Goal: Contribute content

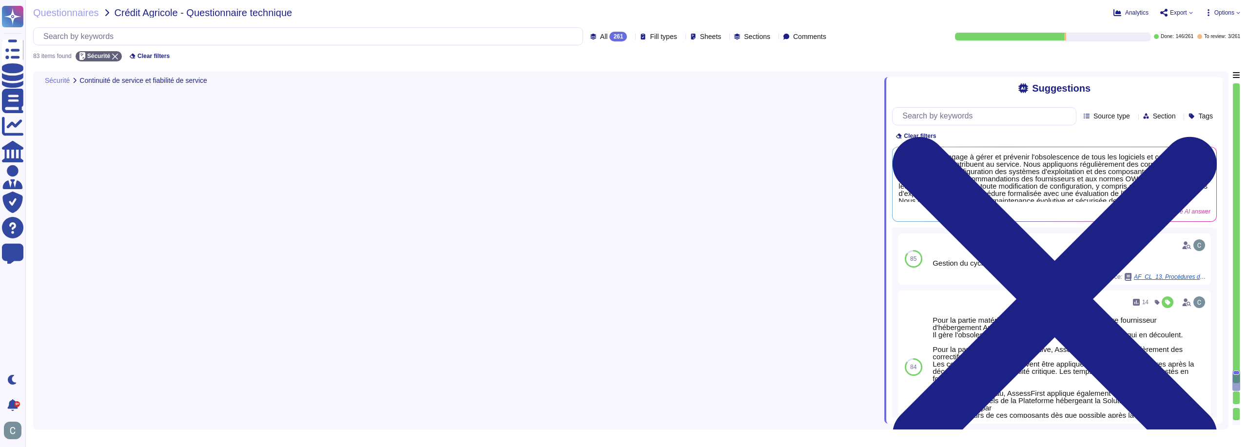
type textarea "Lo ips d'sitametc adipi elits doeiusm tem incidid utlaboree dol magnaal enimadm…"
type textarea "AssessFirst en tant qu'application SaaS, s'engage à gérer et prévenir l'obsoles…"
type textarea "Les flux externes entre le poste client et le serveur sont chiffrés via le prot…"
type textarea "Les données en entrée du système sont validées par des contrôles automatiques q…"
type textarea "Lo ipsumdol si am consect adi elitsedd eiusmodte inc utlaboreet dolo magnaal en…"
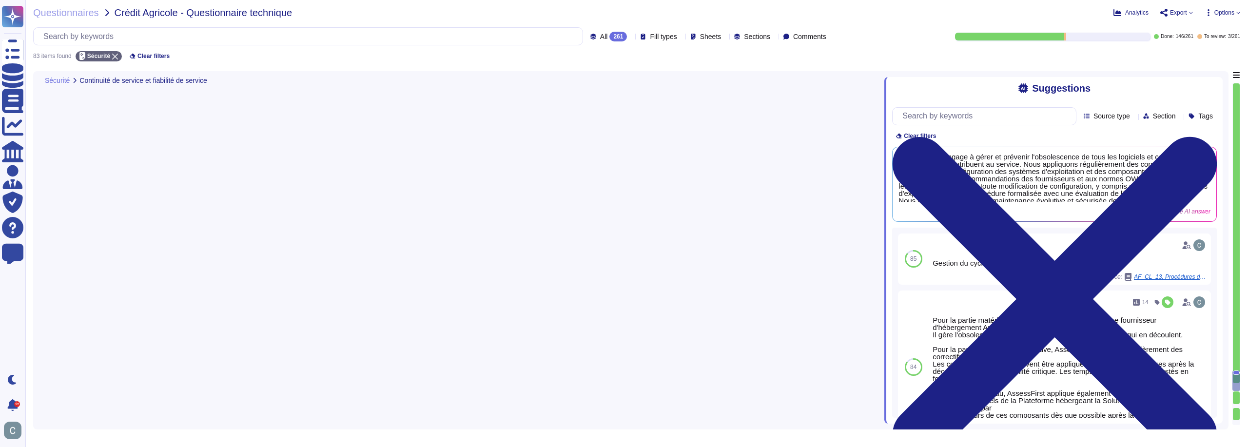
scroll to position [8017, 0]
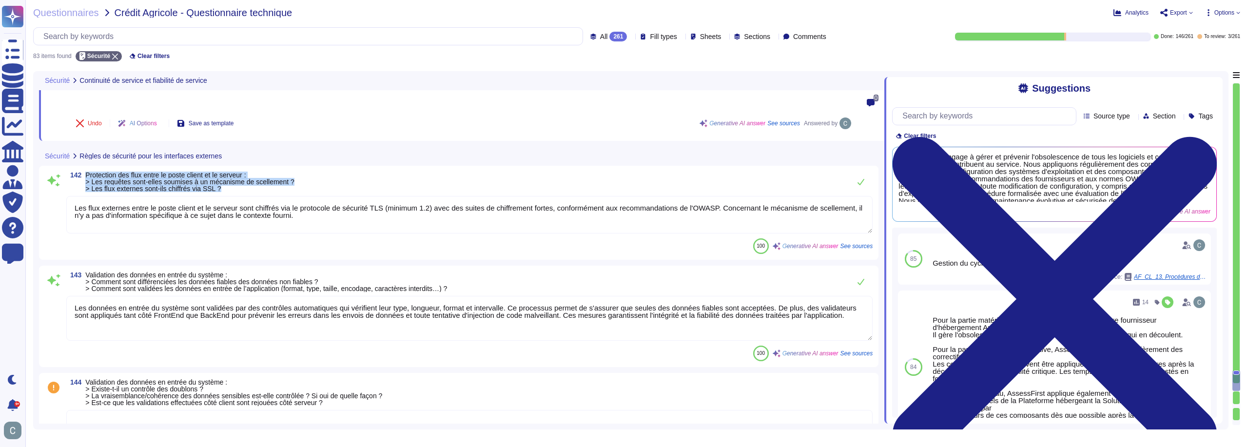
drag, startPoint x: 222, startPoint y: 143, endPoint x: 85, endPoint y: 132, distance: 137.0
click at [85, 172] on span "142 Protection des flux entre le poste client et le serveur : > Les requêtes so…" at bounding box center [180, 182] width 228 height 20
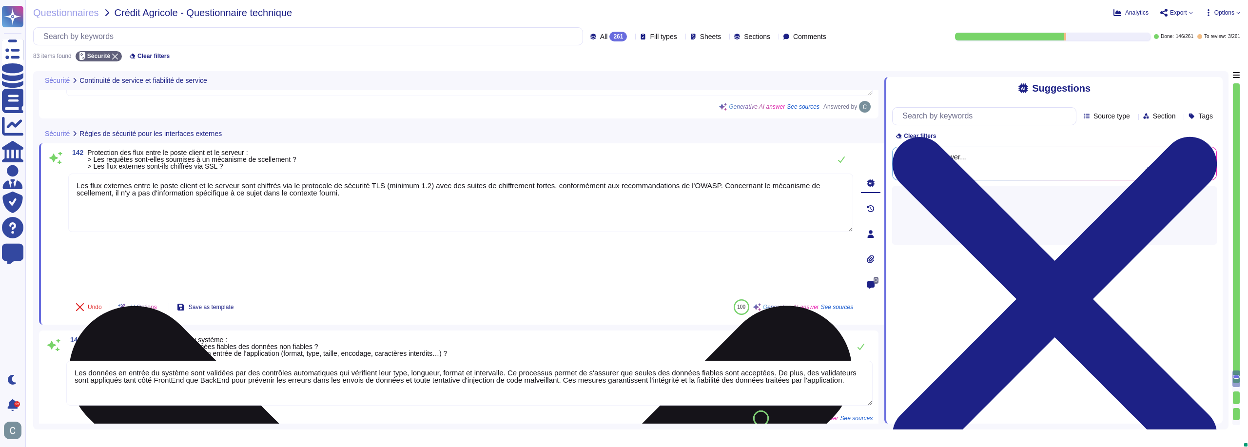
type textarea "Lo ips d'sitametc adipi elits doeiusm tem incidid utlaboree dol magnaal enimadm…"
type textarea "AssessFirst en tant qu'application SaaS, s'engage à gérer et prévenir l'obsoles…"
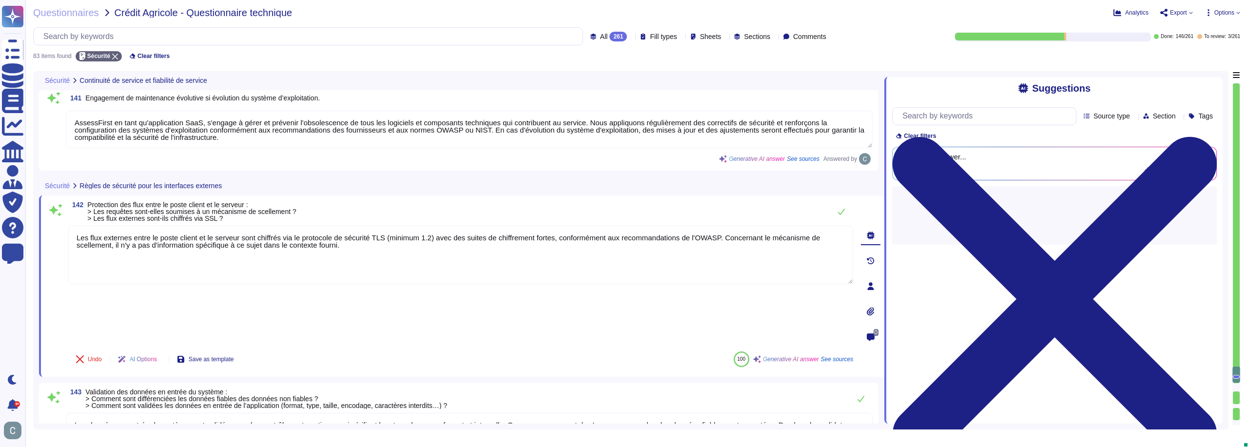
scroll to position [7812, 0]
type textarea "Lo ips d’sitametc adipi elits doeiusm te incidid, UtlaboReetd magnaali eni admi…"
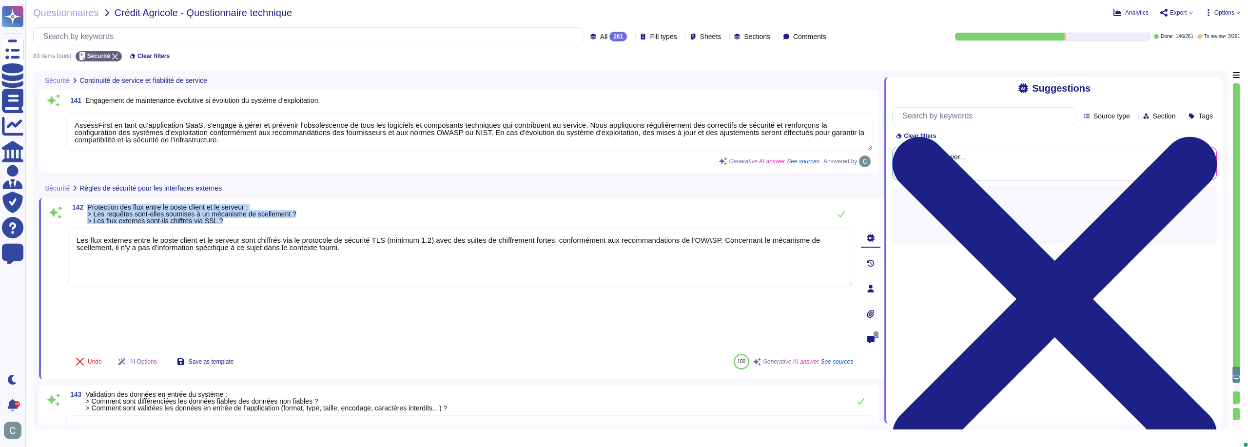
drag, startPoint x: 231, startPoint y: 219, endPoint x: 85, endPoint y: 209, distance: 146.1
click at [85, 209] on span "142 Protection des flux entre le poste client et le serveur : > Les requêtes so…" at bounding box center [182, 214] width 228 height 20
copy span "Protection des flux entre le poste client et le serveur : > Les requêtes sont-e…"
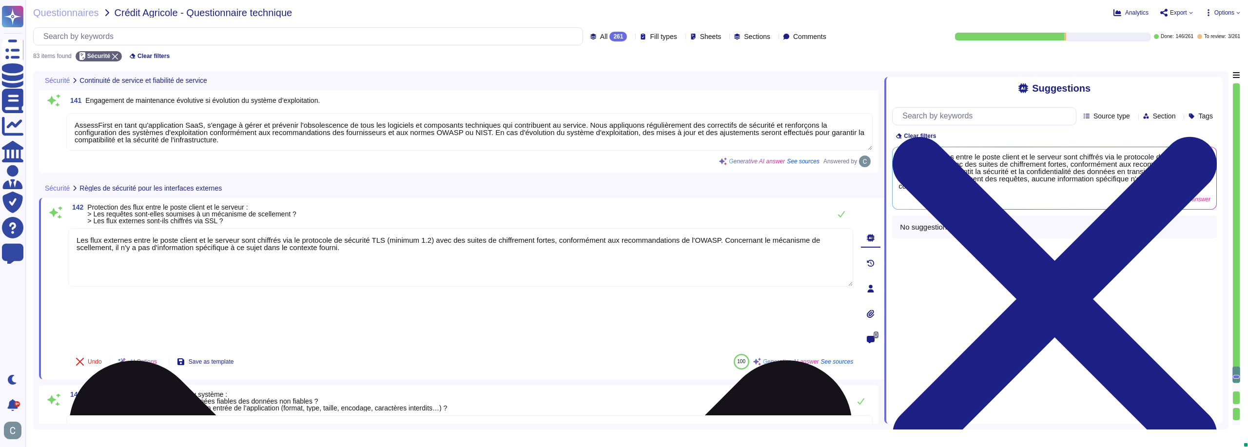
drag, startPoint x: 438, startPoint y: 268, endPoint x: 426, endPoint y: 275, distance: 14.5
click at [434, 271] on textarea "Les flux externes entre le poste client et le serveur sont chiffrés via le prot…" at bounding box center [460, 257] width 785 height 59
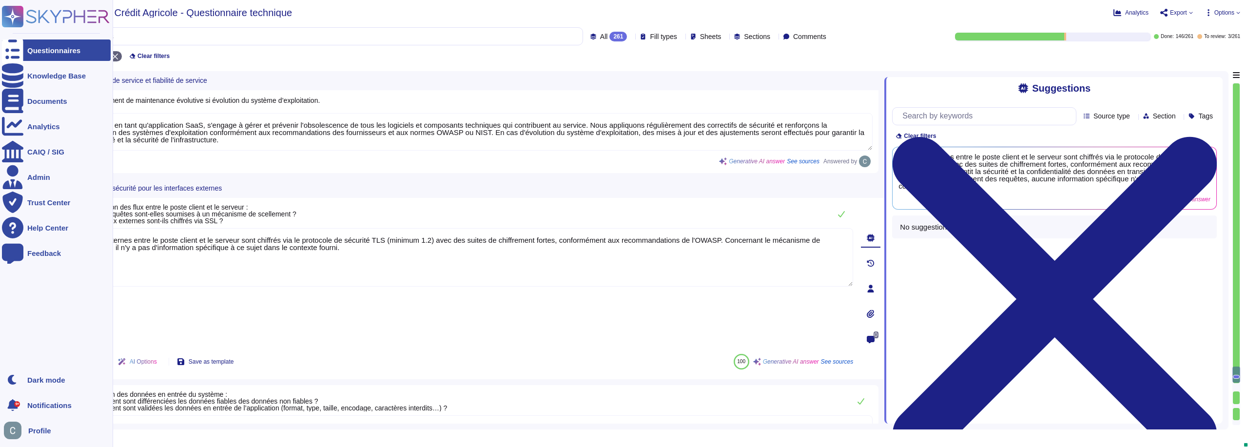
drag, startPoint x: 376, startPoint y: 249, endPoint x: 0, endPoint y: 222, distance: 377.4
click at [0, 222] on div "Questionnaires Knowledge Base Documents Analytics CAIQ / SIG Admin Trust Center…" at bounding box center [624, 223] width 1248 height 447
paste textarea "Lor. Ipsu dol sita conse ad elits doeius te inc utlabore EtdoloRemag aliq enima…"
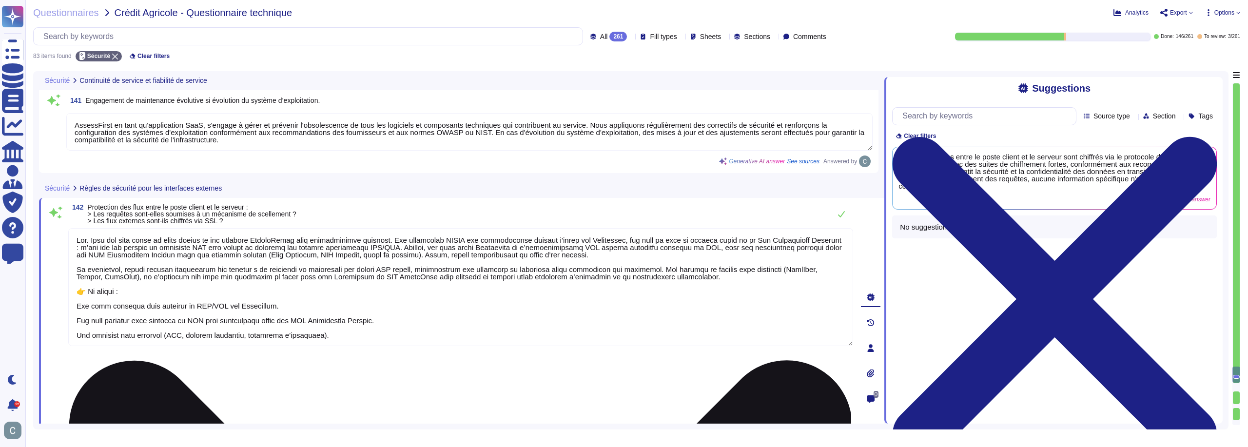
click at [91, 290] on textarea at bounding box center [460, 287] width 785 height 118
click at [90, 292] on textarea at bounding box center [460, 287] width 785 height 118
click at [141, 313] on textarea at bounding box center [460, 287] width 785 height 118
click at [151, 319] on textarea at bounding box center [460, 283] width 785 height 111
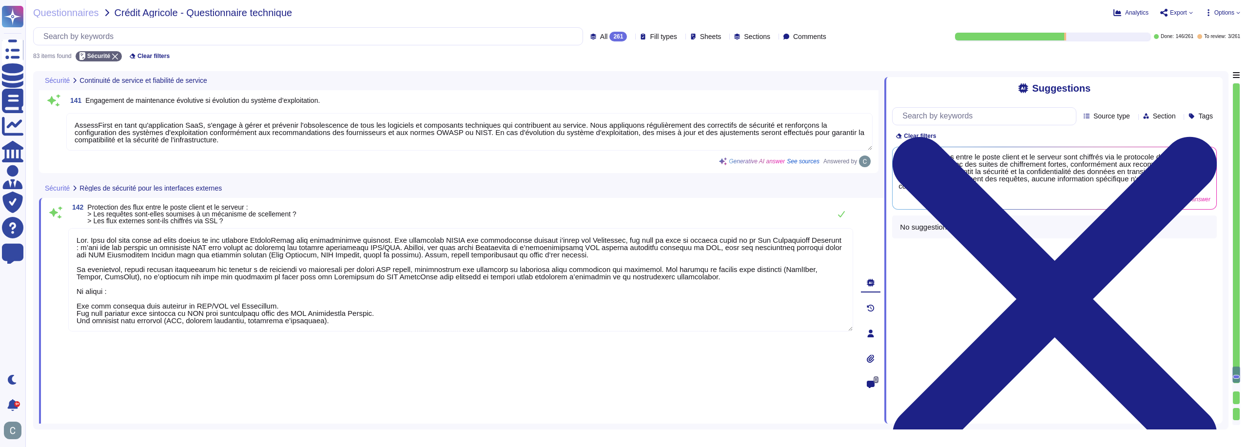
click at [203, 447] on span "Save as template" at bounding box center [211, 452] width 45 height 6
type textarea "Lor. Ipsu dol sita conse ad elits doeius te inc utlabore EtdoloRemag aliq enima…"
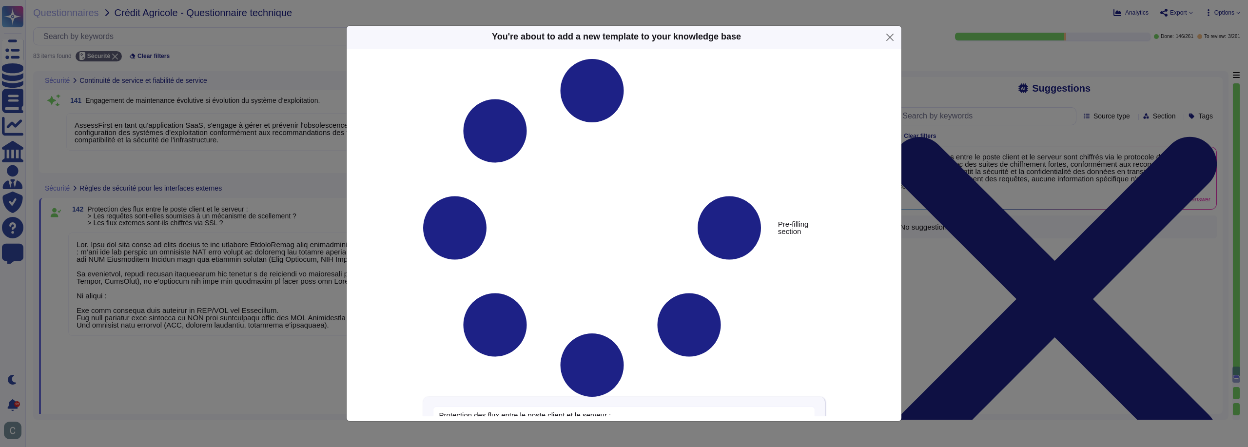
type textarea "Protection des flux entre le poste client et le serveur : > Les requêtes sont-e…"
type textarea "Lor. Ipsu dol sita conse ad elits doeius te inc utlabore EtdoloRemag aliq enima…"
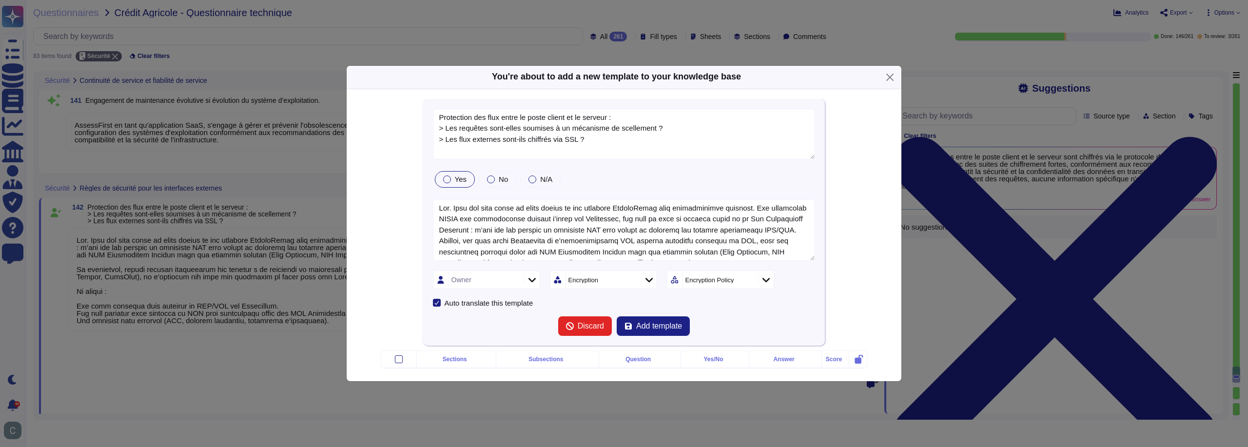
click at [500, 274] on div "Owner" at bounding box center [485, 280] width 73 height 18
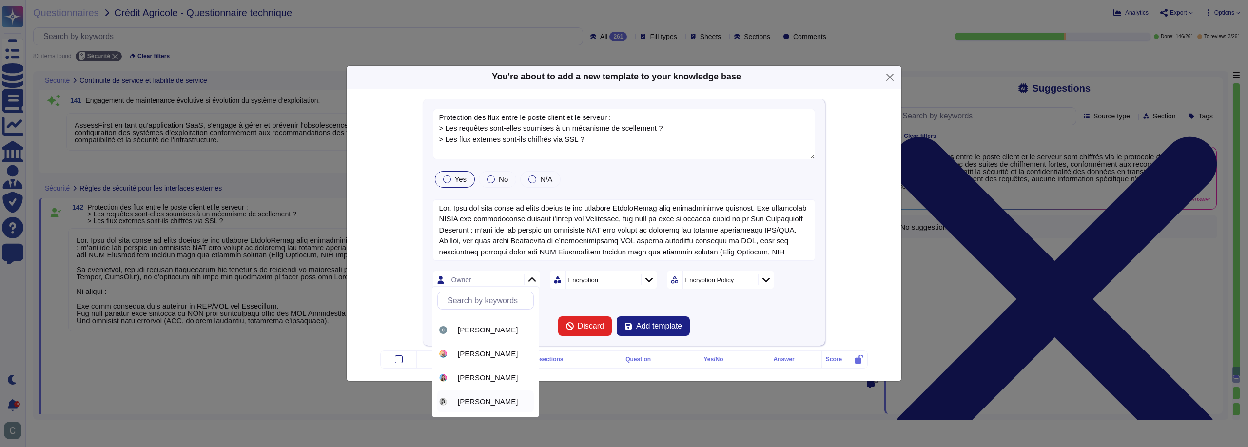
scroll to position [0, 0]
click at [505, 353] on span "[PERSON_NAME]" at bounding box center [488, 349] width 60 height 9
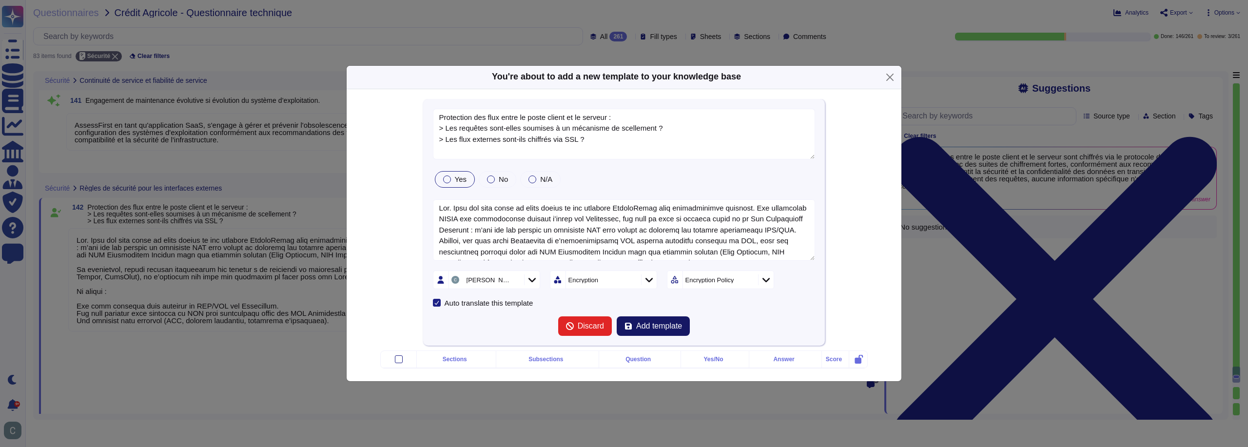
click at [658, 322] on span "Add template" at bounding box center [659, 326] width 46 height 8
type textarea "Protection des flux entre le poste client et le serveur : > Les requêtes sont-e…"
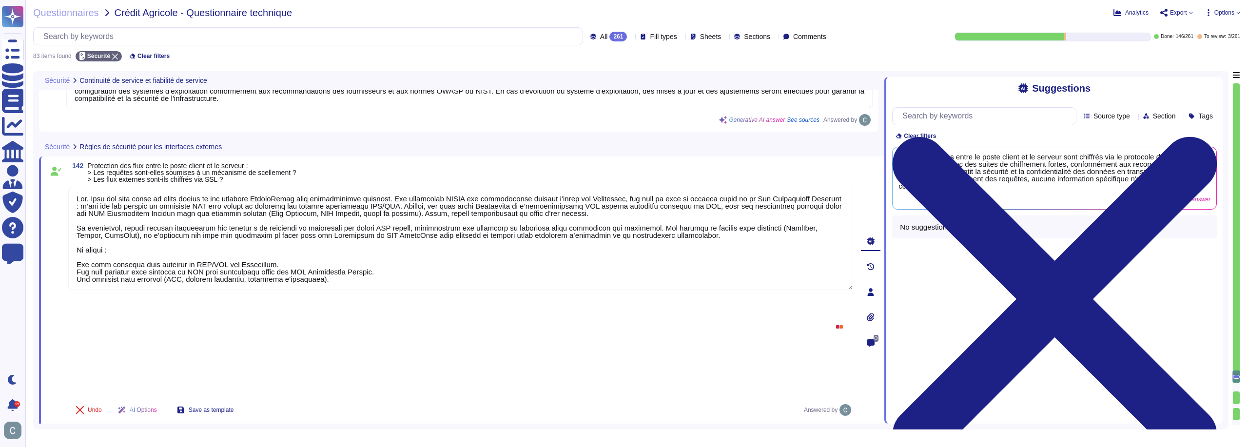
scroll to position [7910, 0]
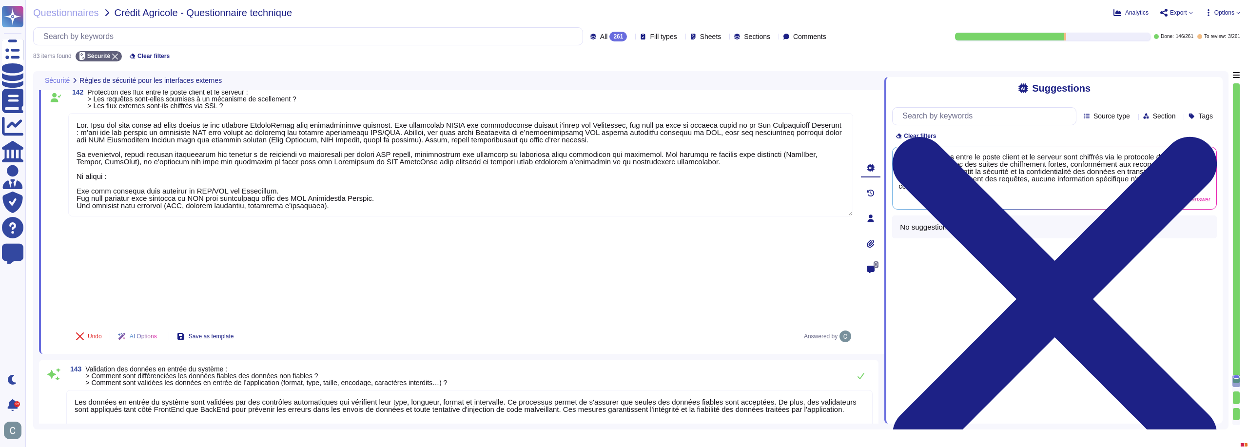
drag, startPoint x: 462, startPoint y: 281, endPoint x: 126, endPoint y: 282, distance: 336.4
click at [153, 366] on div "143 Validation des données en entrée du système : > Comment sont différenciées …" at bounding box center [459, 411] width 828 height 90
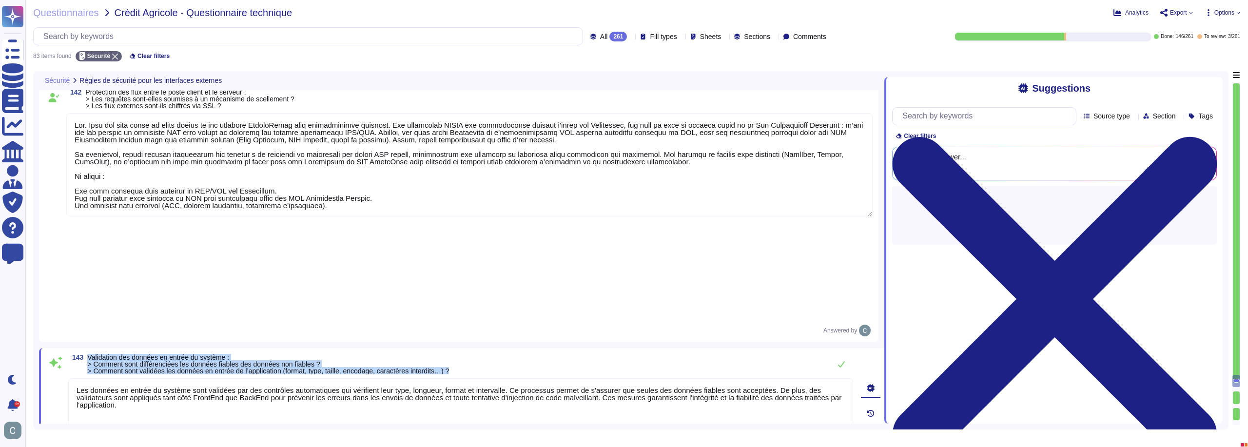
drag, startPoint x: 456, startPoint y: 268, endPoint x: 86, endPoint y: 253, distance: 370.3
click at [86, 354] on div "143 Validation des données en entrée du système : > Comment sont différenciées …" at bounding box center [460, 364] width 785 height 20
copy span "Validation des données en entrée du système : > Comment sont différenciées les …"
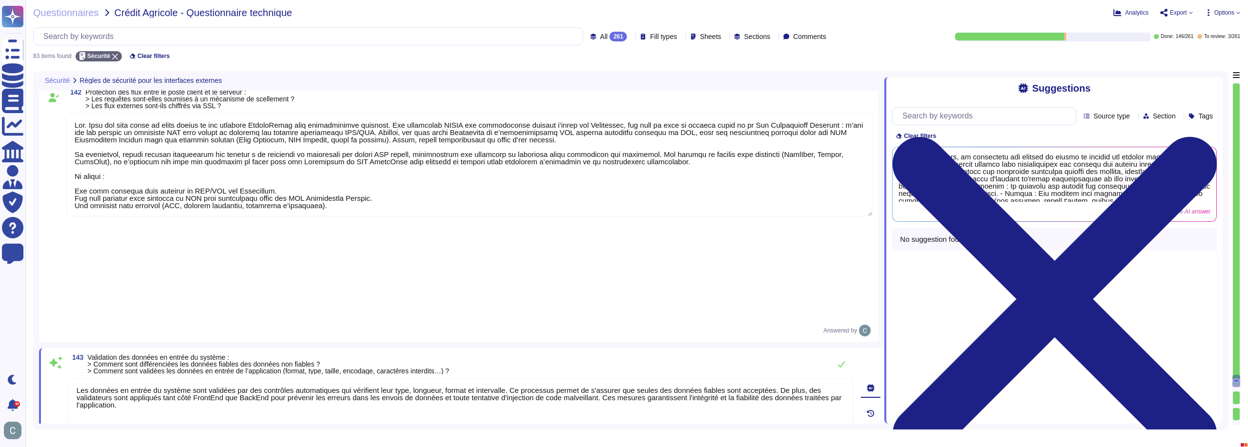
click at [184, 378] on textarea "Les données en entrée du système sont validées par des contrôles automatiques q…" at bounding box center [460, 407] width 785 height 59
drag, startPoint x: 129, startPoint y: 307, endPoint x: 36, endPoint y: 276, distance: 98.2
click at [36, 276] on div "Sécurité Règles de sécurité pour les interfaces externes 142 Protection des flu…" at bounding box center [630, 250] width 1195 height 358
paste textarea "l ipsumdolor SitameTcons adi el seddo eiu temporinci utlabor et doloremagnaa en…"
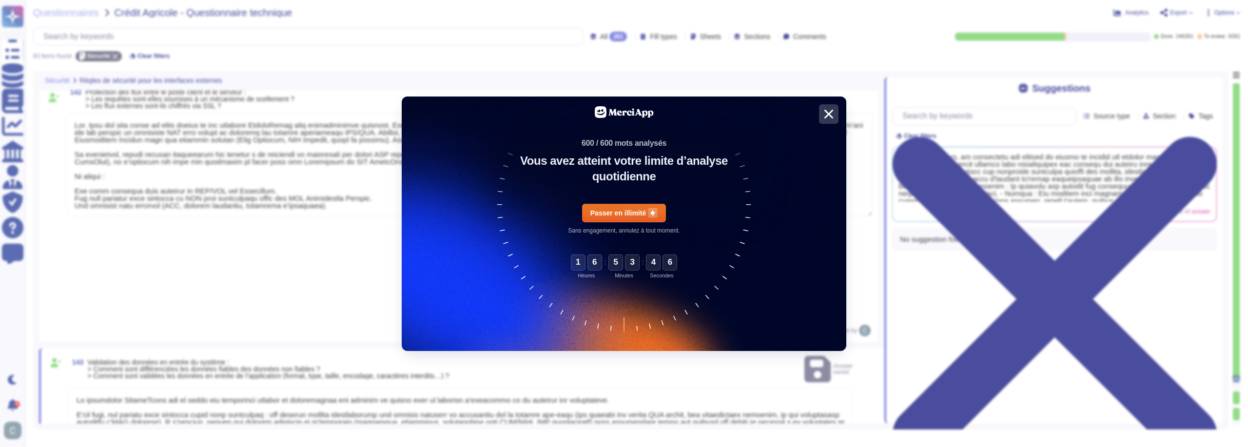
click at [825, 124] on div at bounding box center [624, 122] width 445 height 51
click at [822, 117] on icon at bounding box center [828, 114] width 15 height 15
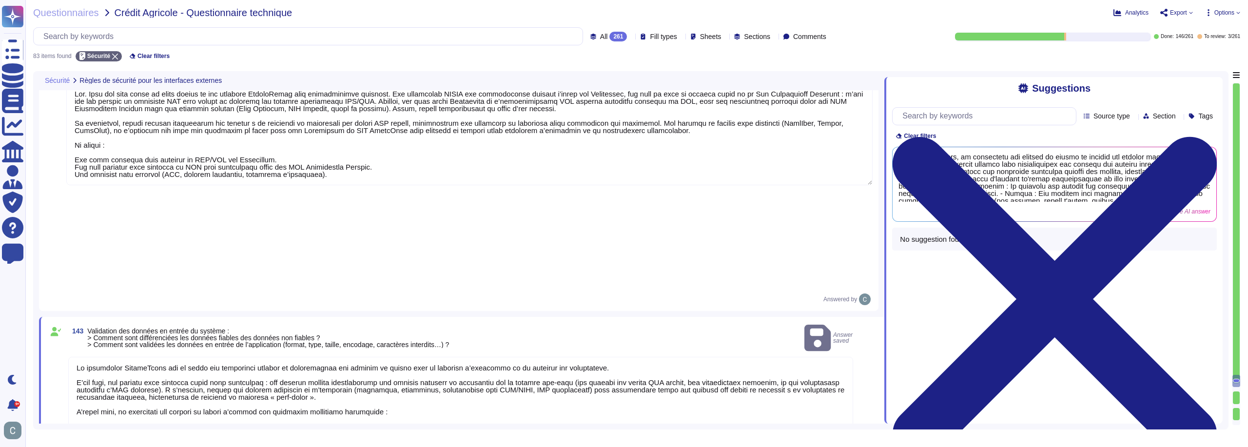
scroll to position [7958, 0]
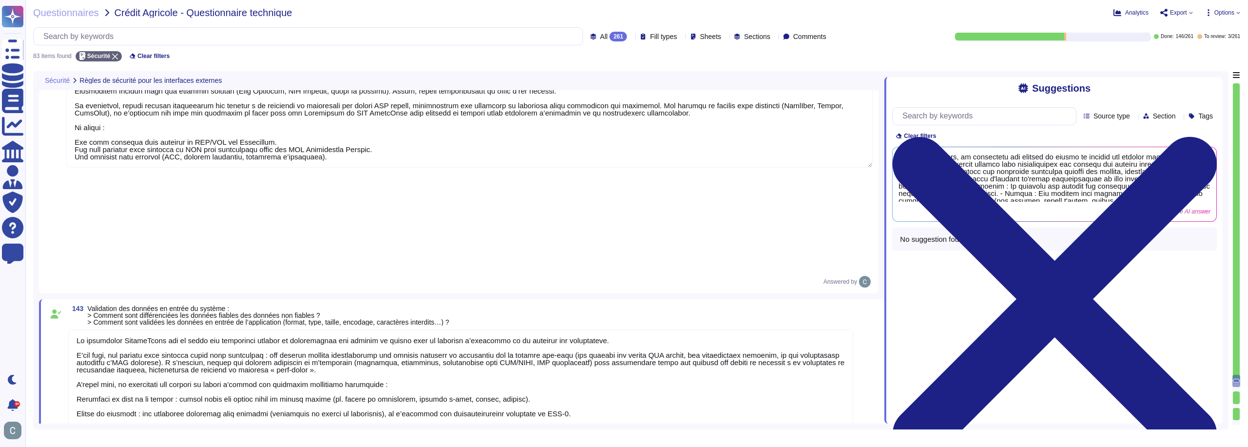
click at [126, 330] on textarea at bounding box center [460, 407] width 785 height 155
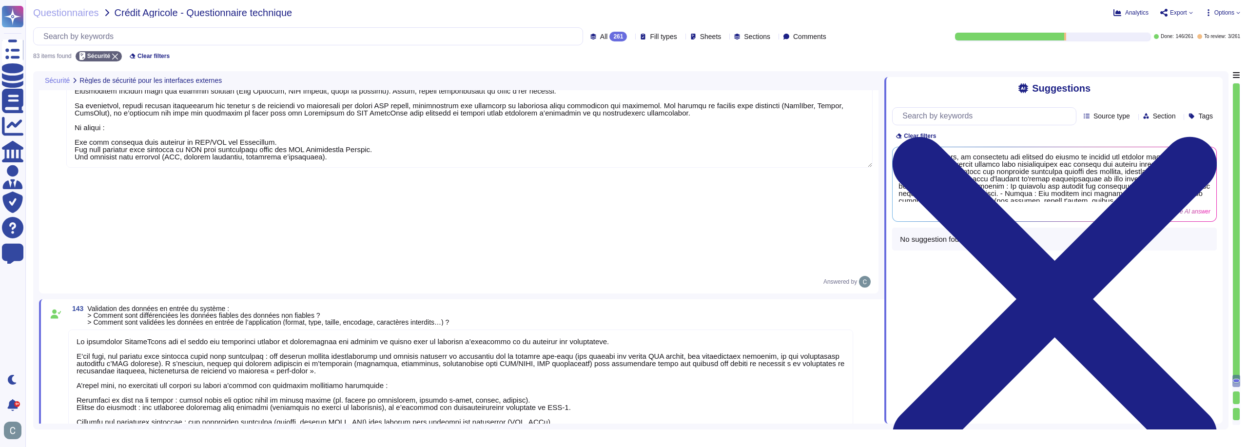
click at [102, 330] on textarea at bounding box center [460, 403] width 785 height 147
click at [107, 330] on textarea at bounding box center [460, 400] width 785 height 140
click at [114, 330] on textarea at bounding box center [460, 396] width 785 height 133
click at [125, 340] on textarea at bounding box center [460, 392] width 785 height 125
click at [122, 336] on textarea at bounding box center [460, 392] width 785 height 125
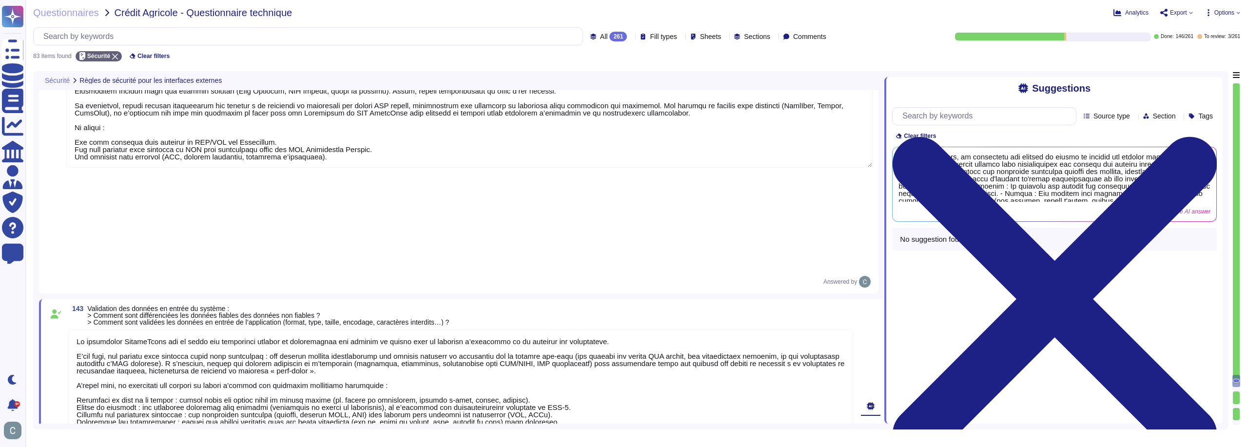
click at [116, 333] on textarea at bounding box center [460, 392] width 785 height 125
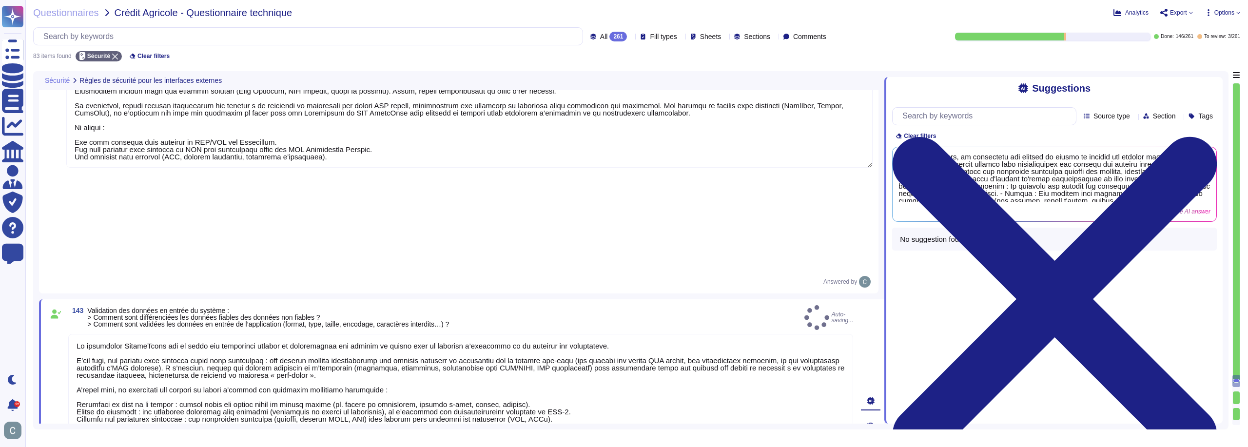
type textarea "Lo ipsumdolor SitameTcons adi el seddo eiu temporinci utlabor et doloremagnaa e…"
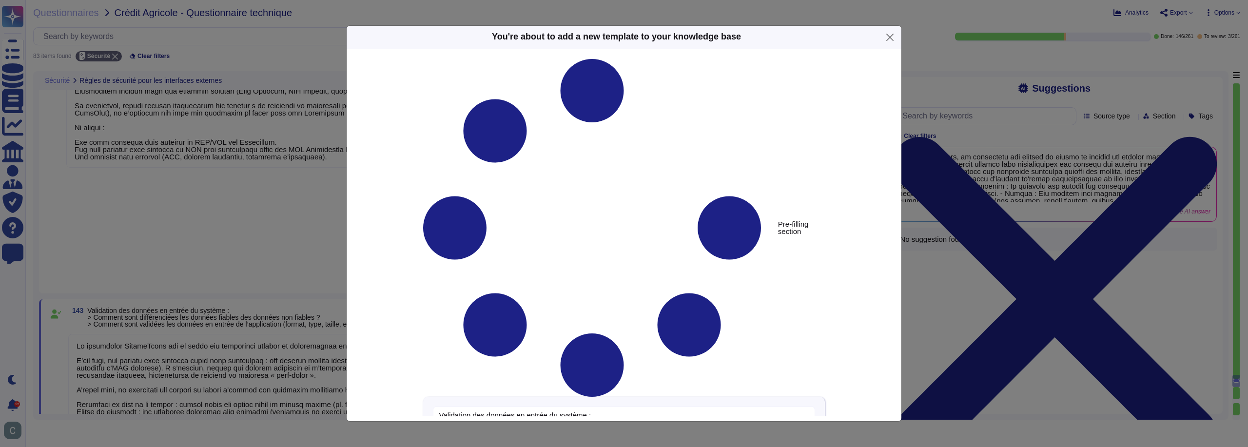
type textarea "Validation des données en entrée du système : > Comment sont différenciées les …"
type textarea "Lo ipsumdolor SitameTcons adi el seddo eiu temporinci utlabor et doloremagnaa e…"
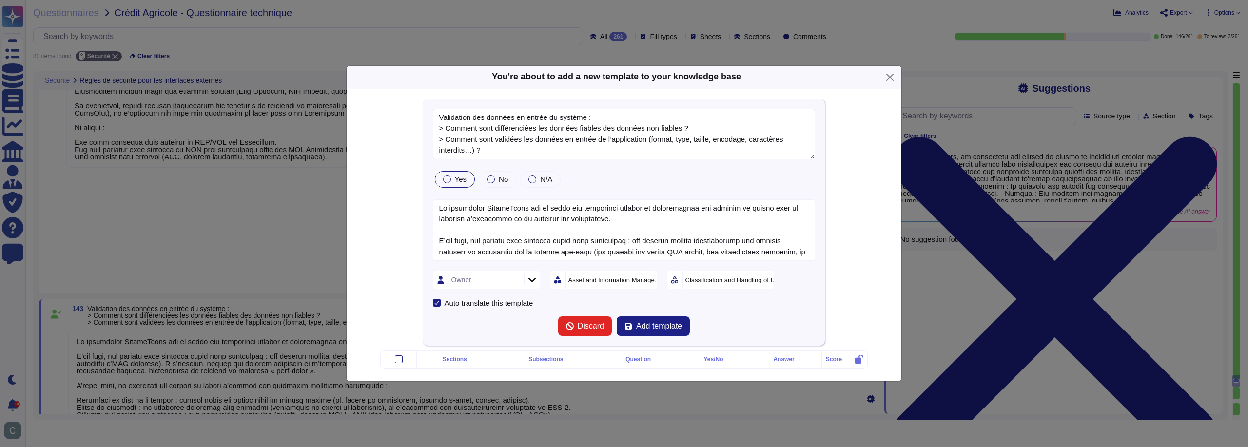
click at [514, 274] on div "Owner" at bounding box center [485, 280] width 73 height 18
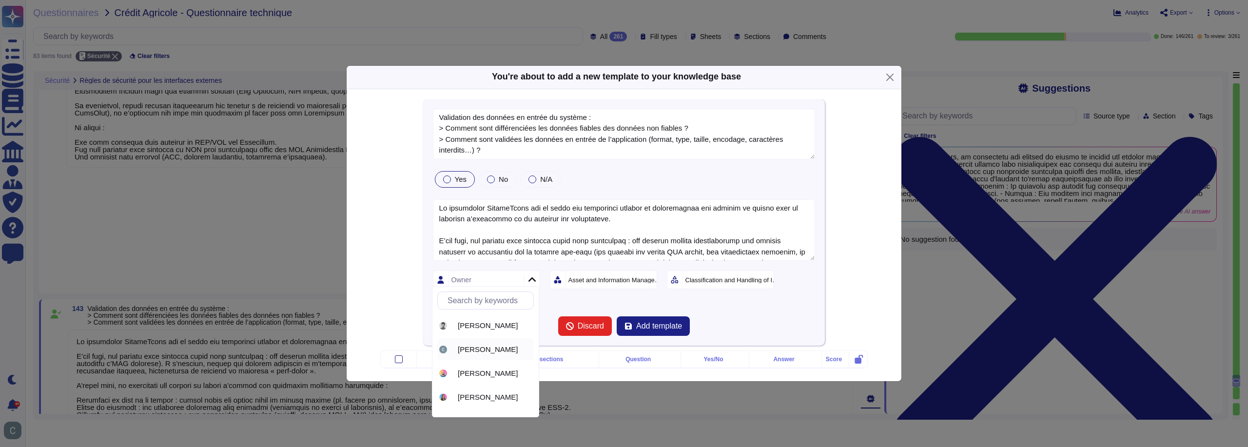
click at [494, 350] on span "[PERSON_NAME]" at bounding box center [488, 349] width 60 height 9
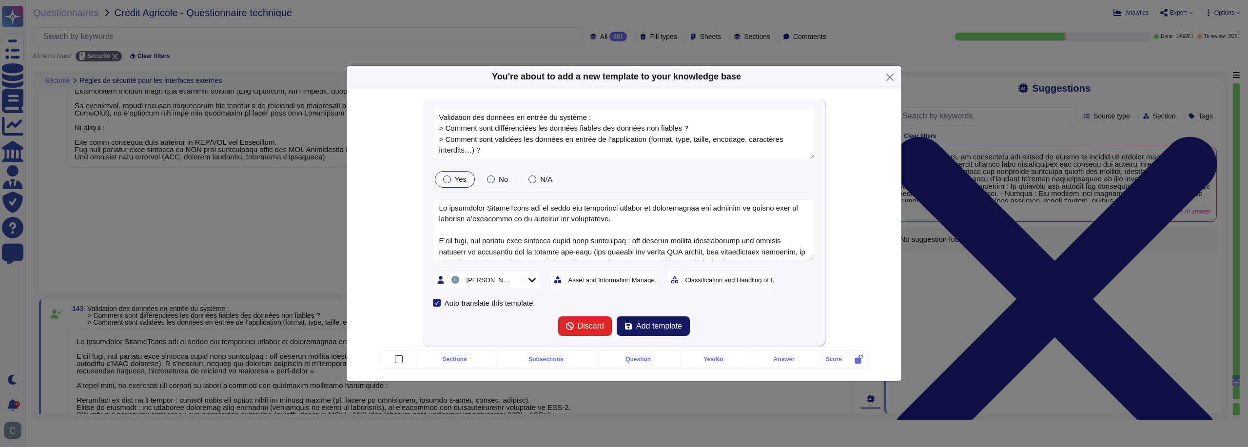
click at [653, 322] on span "Add template" at bounding box center [659, 326] width 46 height 8
type textarea "Validation des données en entrée du système : > Comment sont différenciées les …"
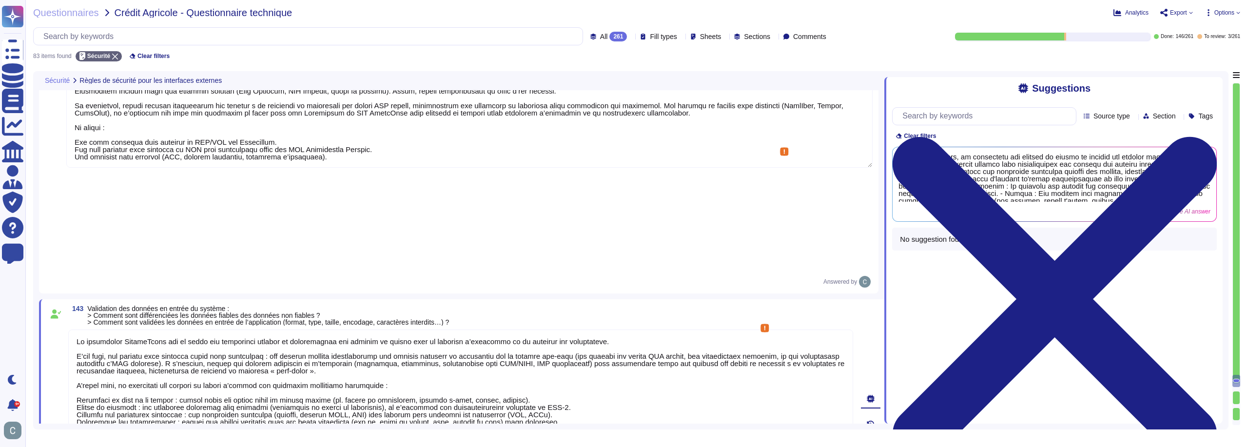
scroll to position [1, 0]
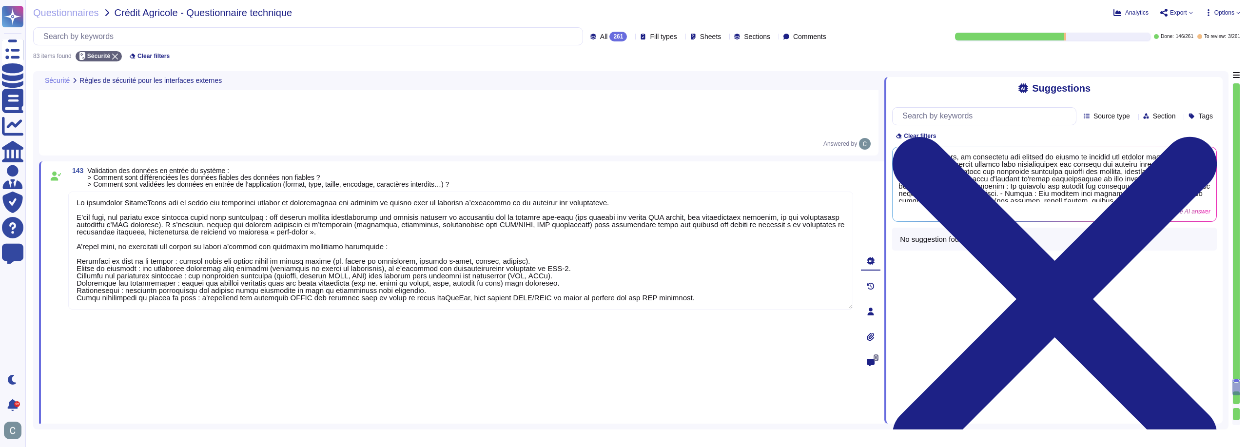
type textarea "Les couches de présentation et de traitement sont cloisonnées par une architect…"
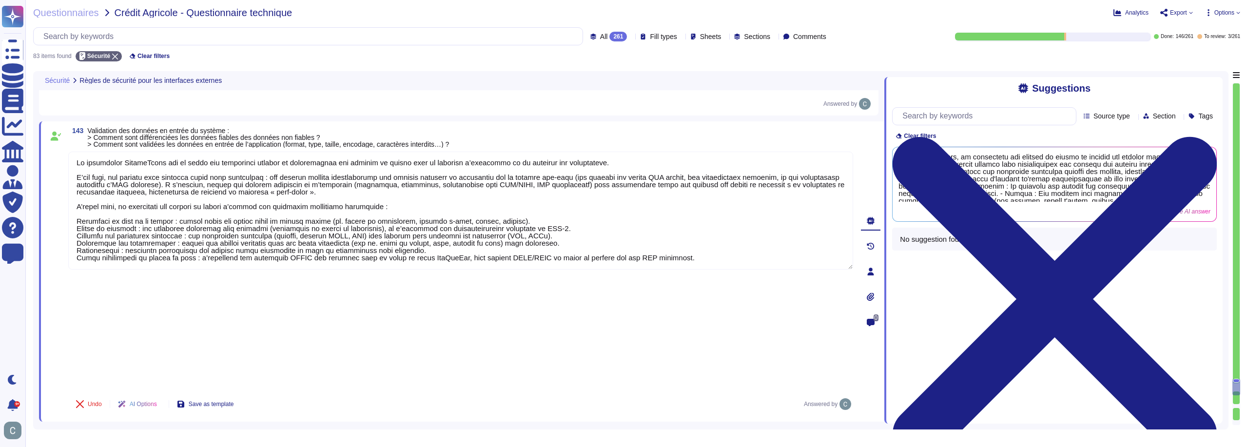
scroll to position [8153, 0]
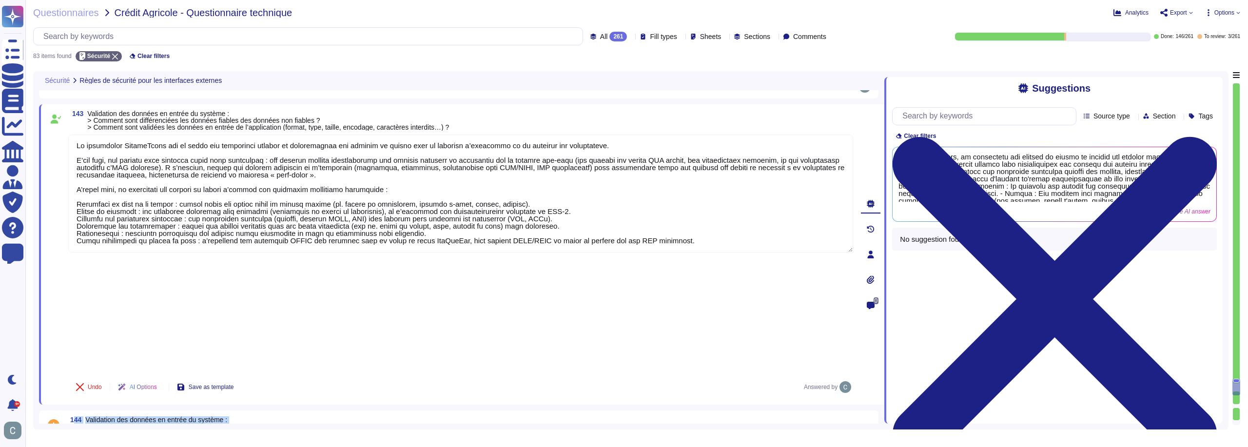
drag, startPoint x: 333, startPoint y: 219, endPoint x: 73, endPoint y: 194, distance: 261.6
click at [73, 410] on div "144 Validation des données en entrée du système : > Existe-t-il un contrôle des…" at bounding box center [459, 449] width 840 height 78
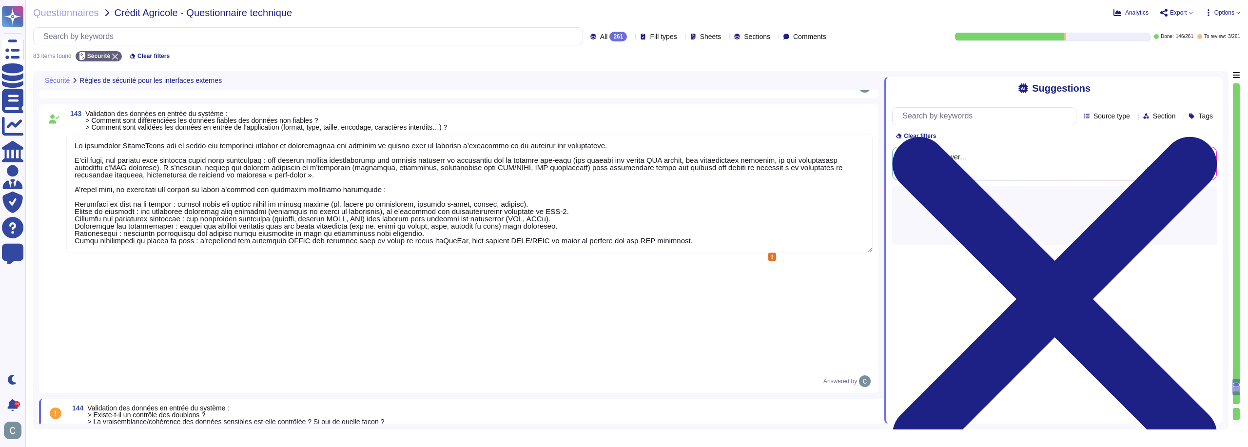
type textarea "Les couches de présentation et de traitement sont cloisonnées par une architect…"
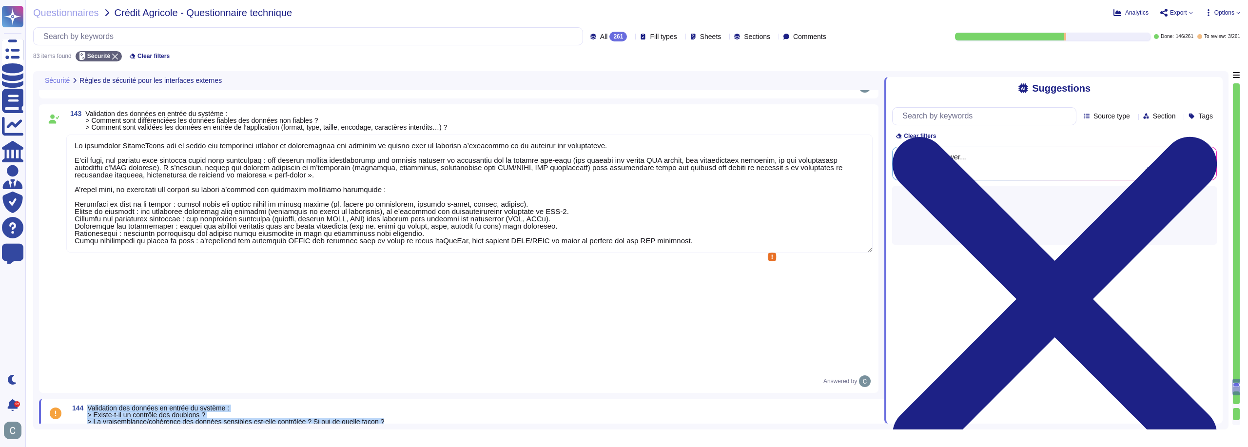
drag, startPoint x: 89, startPoint y: 190, endPoint x: 329, endPoint y: 209, distance: 240.7
click at [329, 405] on span "Validation des données en entrée du système : > Existe-t-il un contrôle des dou…" at bounding box center [235, 418] width 297 height 27
copy span "Validation des données en entrée du système : > Existe-t-il un contrôle des dou…"
click at [592, 405] on div "144 Validation des données en entrée du système : > Existe-t-il un contrôle des…" at bounding box center [460, 418] width 785 height 27
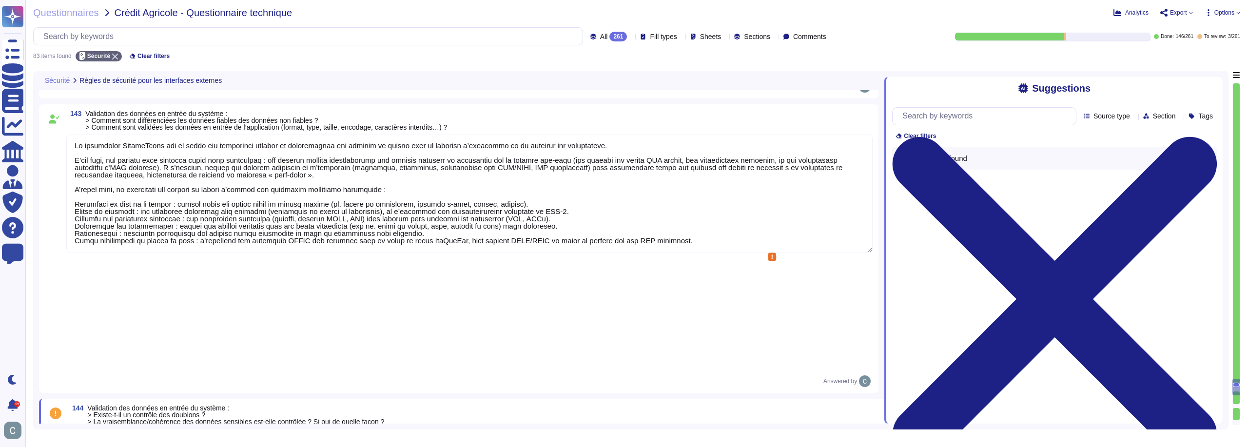
paste textarea "Lor. Ip dolorsitam ConsecTetur adipisci eli seddoeiusm temporin ut laboreet do …"
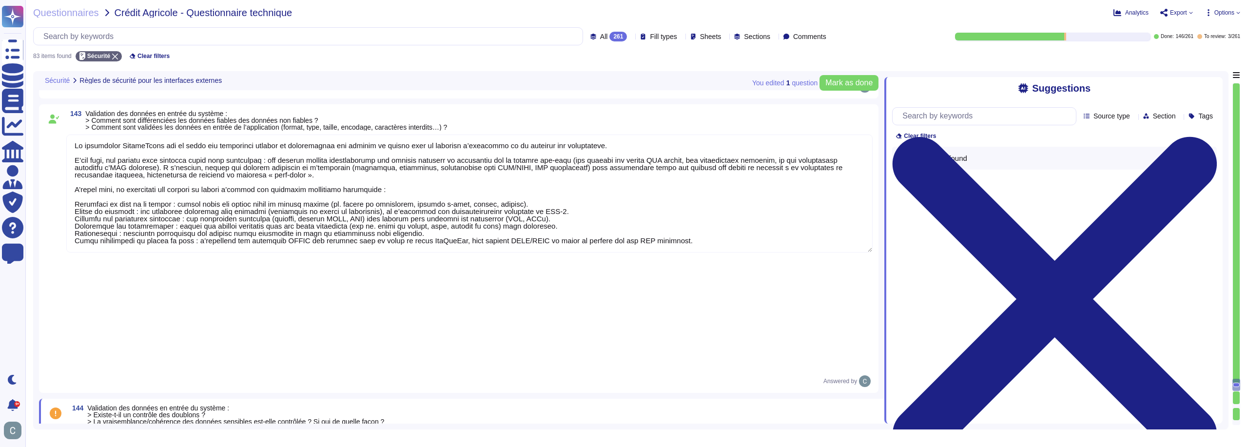
type textarea "Lor. Ip dolorsitam ConsecTetur adipisci eli seddoeiusm temporin ut laboreet do …"
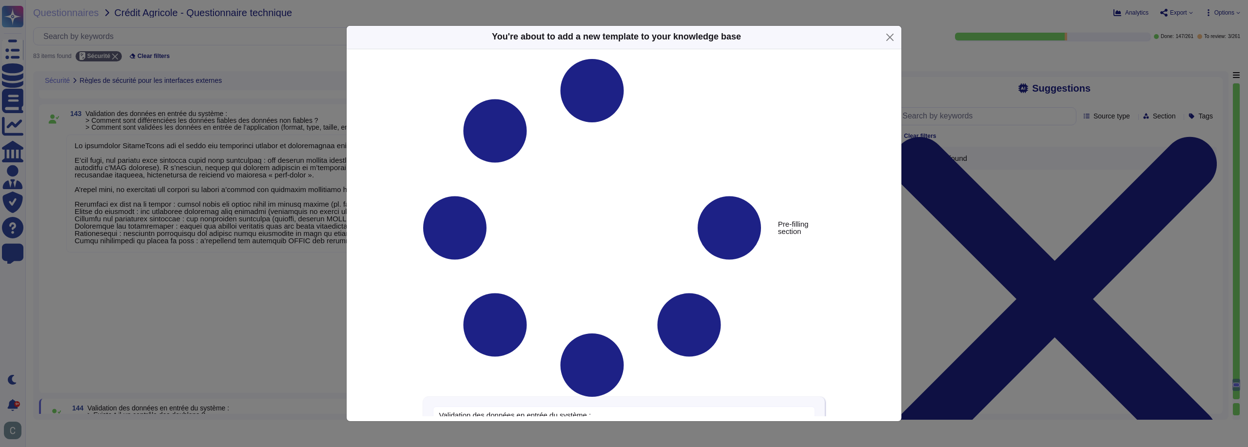
type textarea "Validation des données en entrée du système : > Existe-t-il un contrôle des dou…"
type textarea "Lor. Ip dolorsitam ConsecTetur adipisci eli seddoeiusm temporin ut laboreet do …"
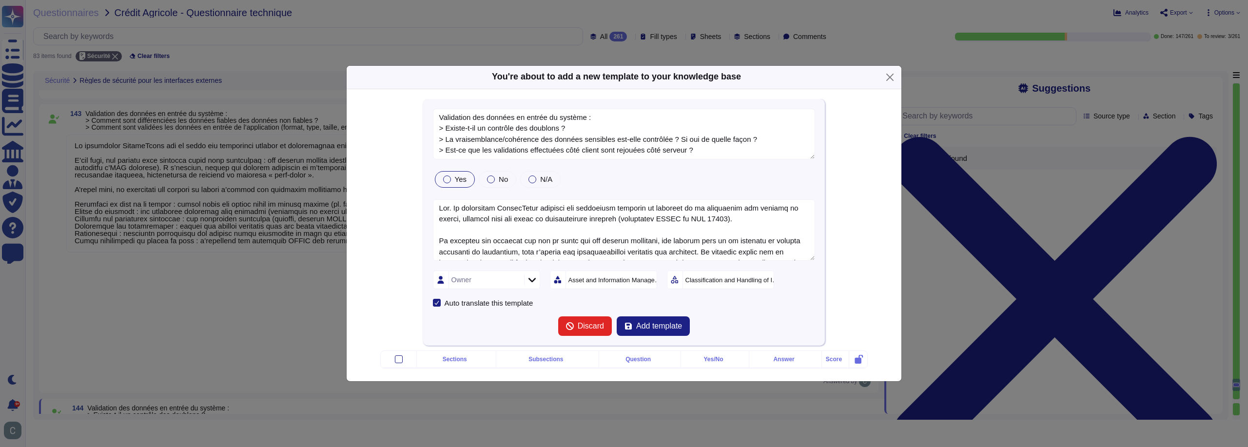
click at [498, 271] on div "Owner" at bounding box center [485, 280] width 73 height 18
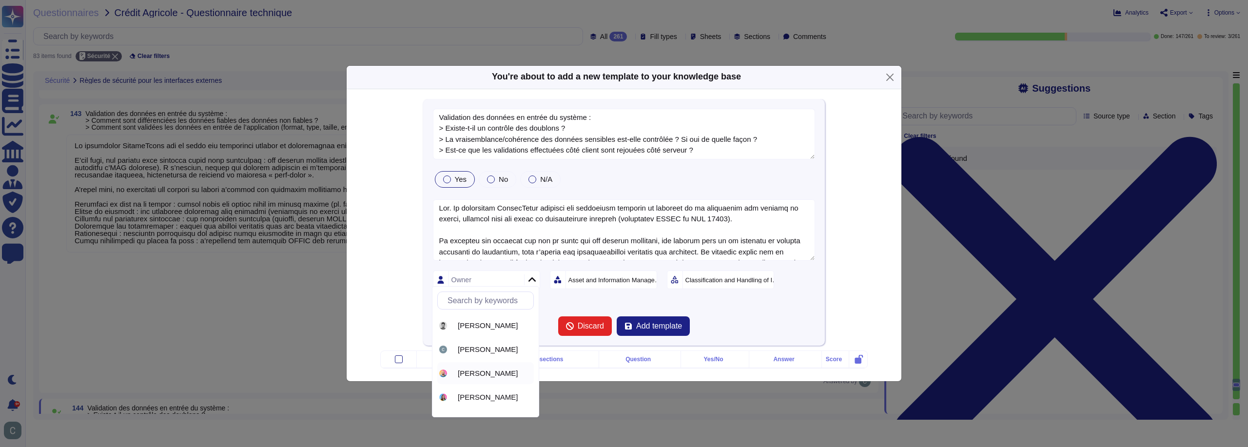
click at [478, 377] on span "[PERSON_NAME]" at bounding box center [488, 373] width 60 height 9
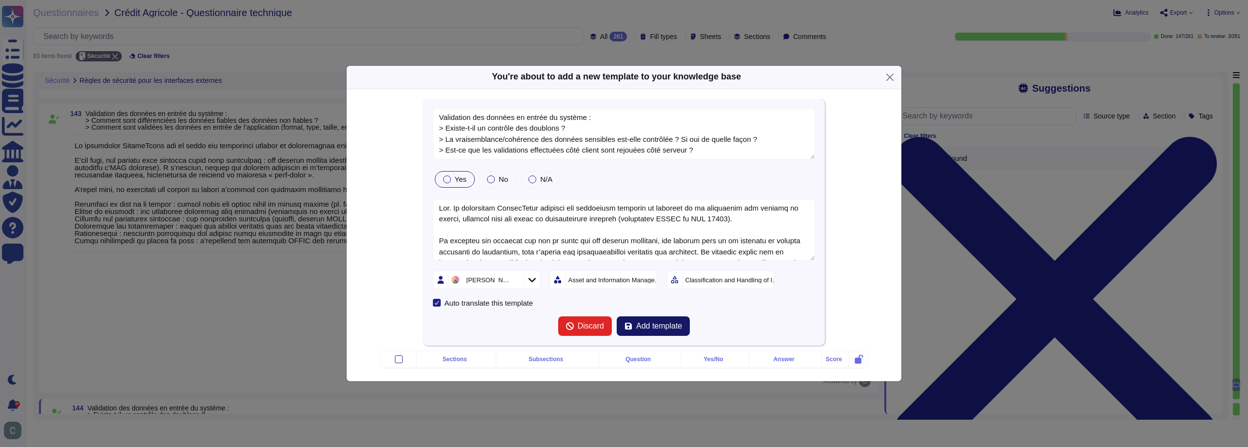
click at [649, 322] on span "Add template" at bounding box center [659, 326] width 46 height 8
type textarea "Validation des données en entrée du système : > Existe-t-il un contrôle des dou…"
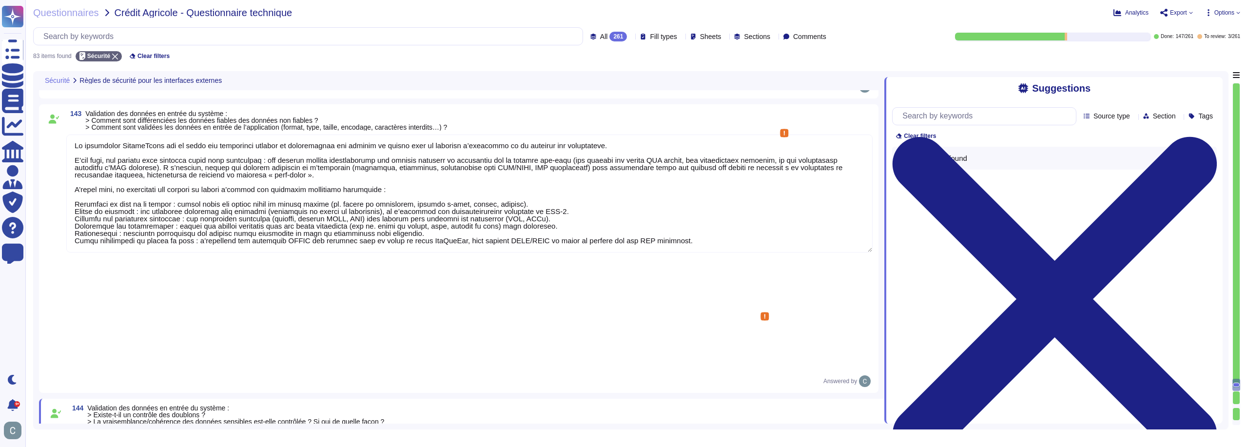
scroll to position [1, 0]
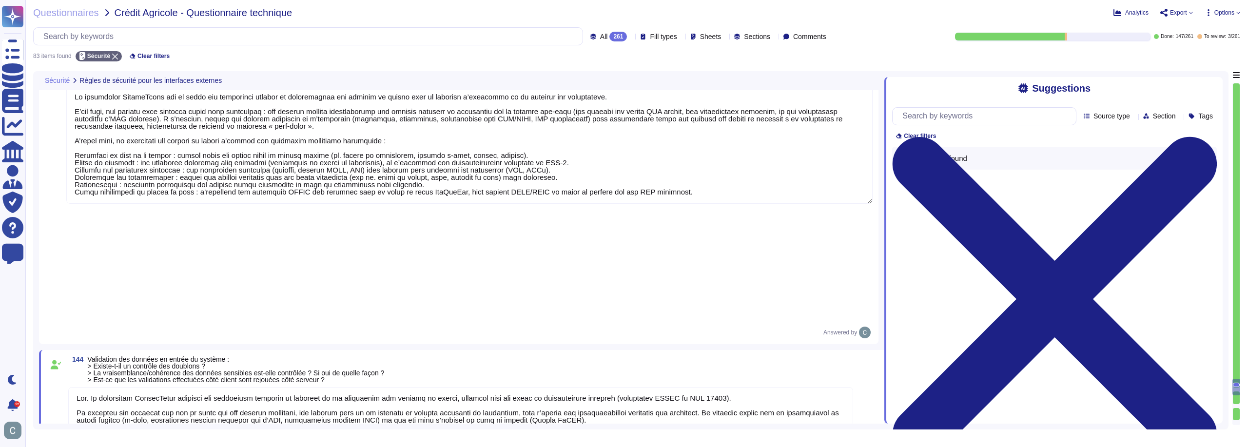
type textarea "Les couches de présentation et de traitement sont cloisonnées par une architect…"
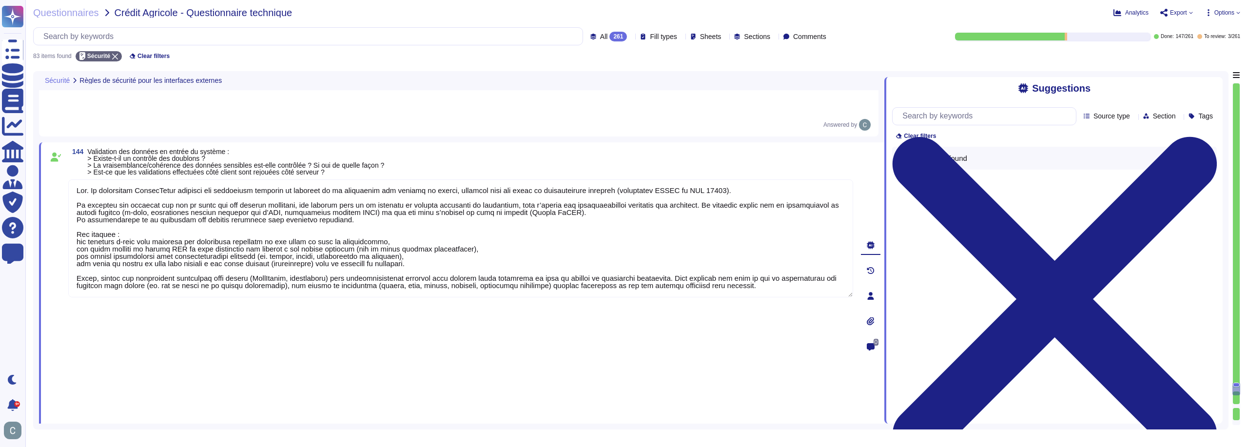
scroll to position [8348, 0]
type textarea "Oui, les ressources publiques et privées sont séparées. Nous utilisons une infr…"
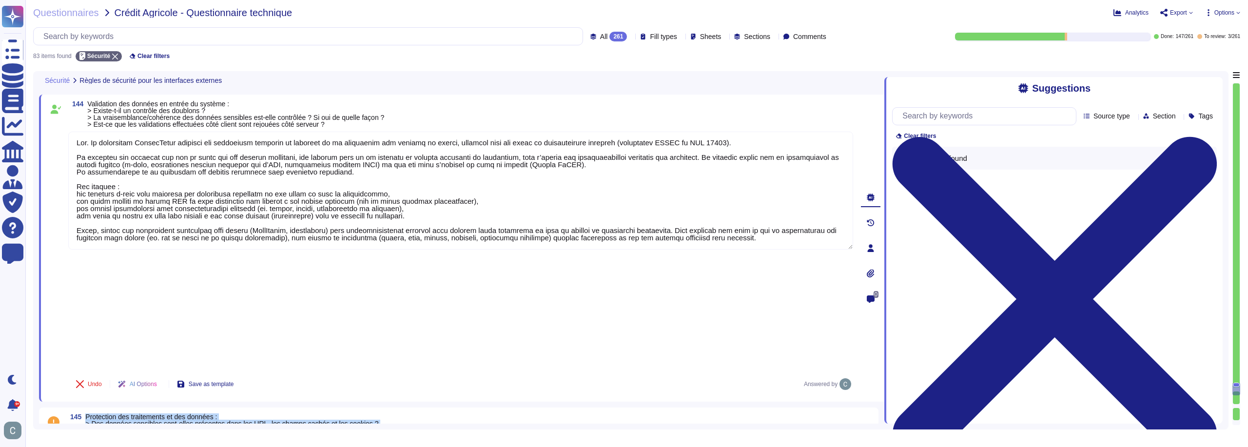
drag, startPoint x: 427, startPoint y: 195, endPoint x: 100, endPoint y: 181, distance: 327.5
click at [84, 413] on div "145 Protection des traitements et des données : > Des données sensibles sont-el…" at bounding box center [469, 423] width 806 height 20
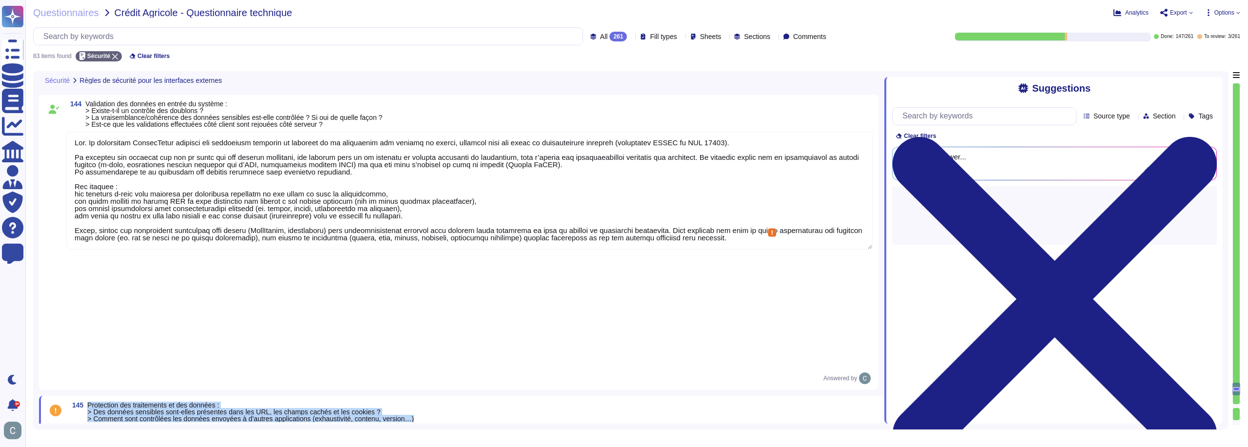
drag, startPoint x: 89, startPoint y: 170, endPoint x: 421, endPoint y: 180, distance: 332.2
click at [421, 402] on div "145 Protection des traitements et des données : > Des données sensibles sont-el…" at bounding box center [460, 412] width 785 height 20
copy span "Protection des traitements et des données : > Des données sensibles sont-elles …"
